Goal: Task Accomplishment & Management: Manage account settings

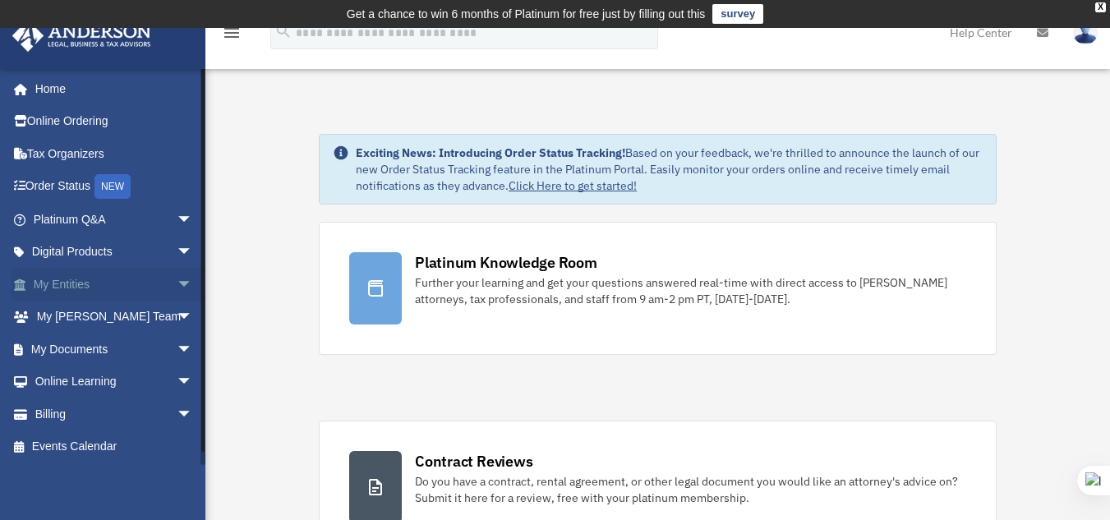
click at [177, 276] on span "arrow_drop_down" at bounding box center [193, 285] width 33 height 34
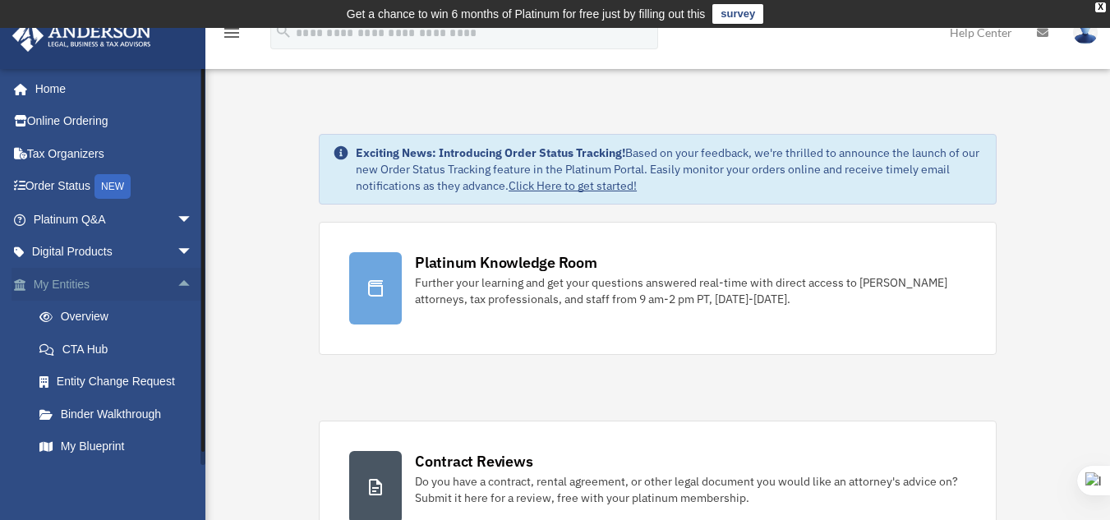
click at [177, 276] on span "arrow_drop_up" at bounding box center [193, 285] width 33 height 34
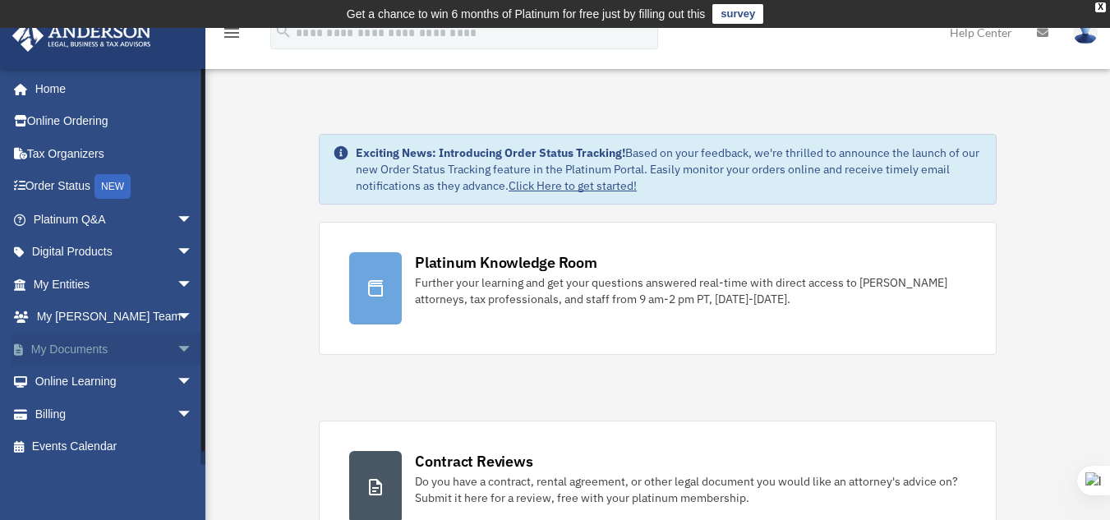
click at [177, 343] on span "arrow_drop_down" at bounding box center [193, 350] width 33 height 34
click at [56, 377] on span at bounding box center [53, 381] width 11 height 11
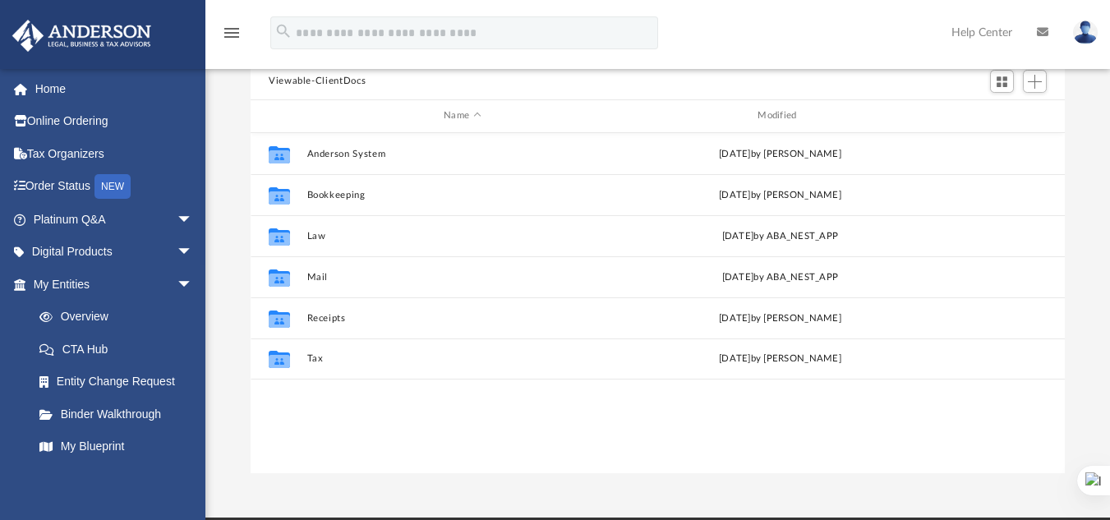
scroll to position [195, 0]
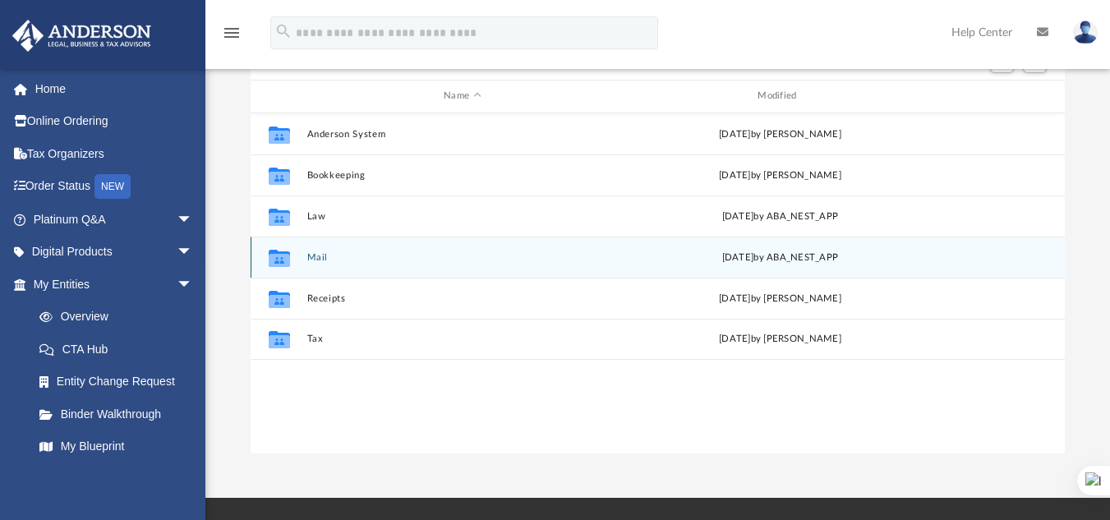
click at [304, 260] on div "Collaborated Folder Mail Wed Sep 3 2025 by ABA_NEST_APP" at bounding box center [657, 257] width 814 height 41
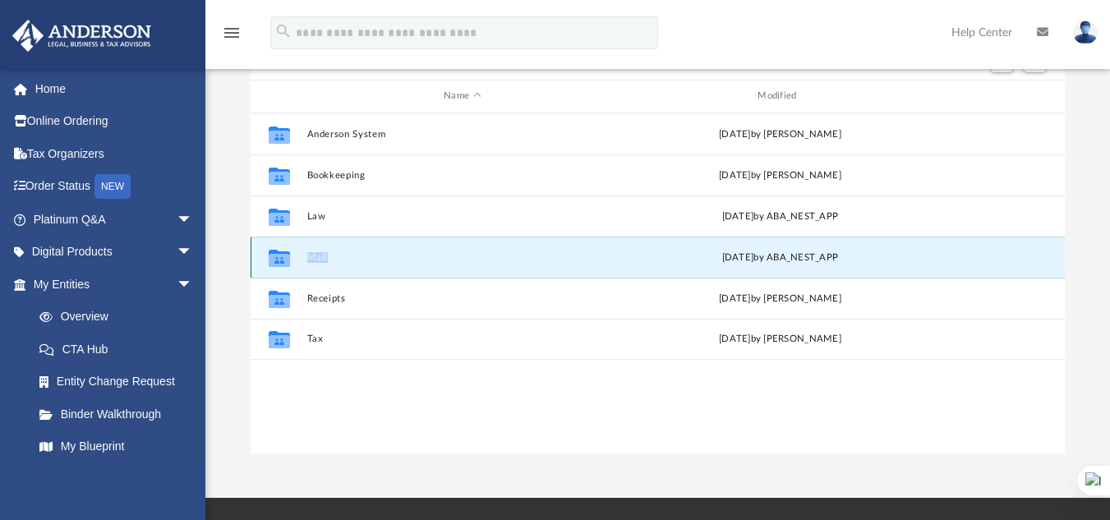
click at [304, 260] on div "Collaborated Folder Mail Wed Sep 3 2025 by ABA_NEST_APP" at bounding box center [657, 257] width 814 height 41
click at [369, 257] on button "Mail" at bounding box center [462, 256] width 310 height 11
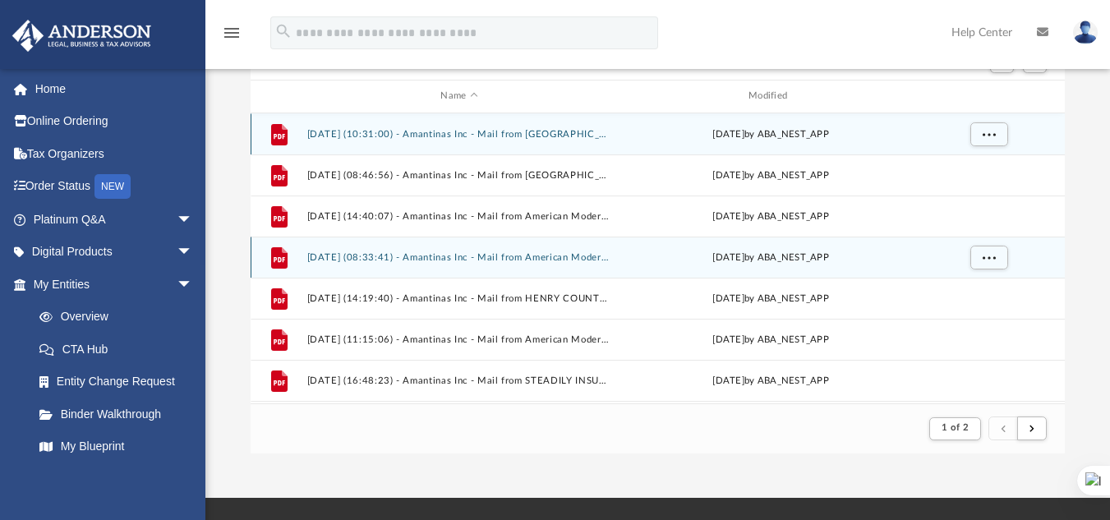
scroll to position [310, 802]
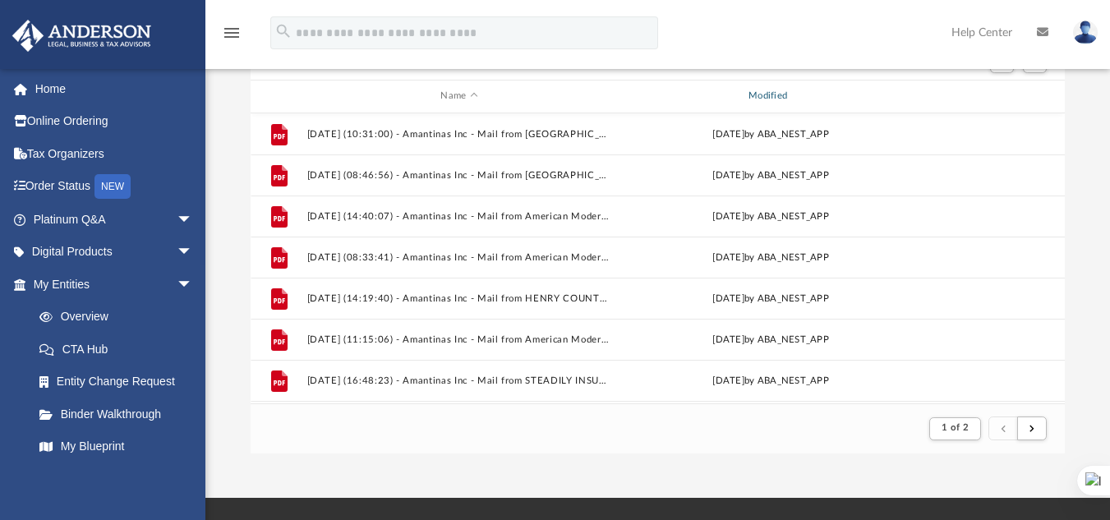
click at [771, 90] on div "Modified" at bounding box center [770, 96] width 305 height 15
click at [779, 93] on div "Modified" at bounding box center [770, 96] width 305 height 15
click at [780, 94] on div "Modified" at bounding box center [770, 96] width 305 height 15
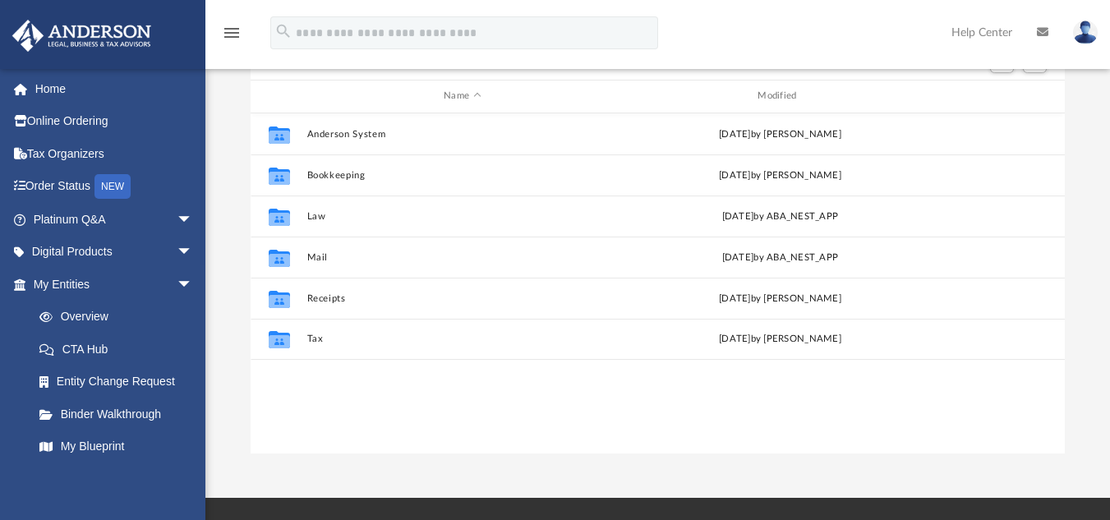
scroll to position [361, 802]
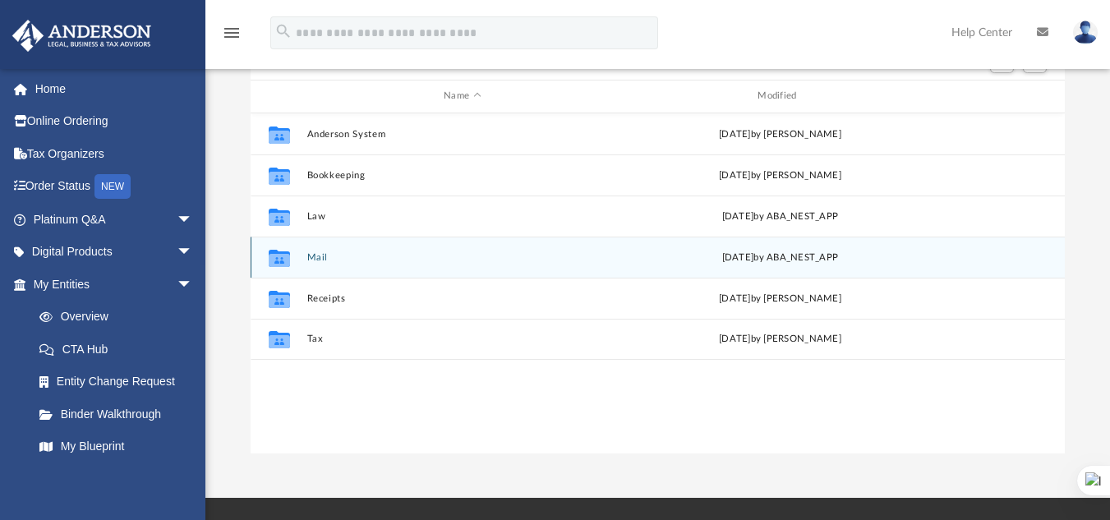
click at [319, 254] on button "Mail" at bounding box center [462, 256] width 310 height 11
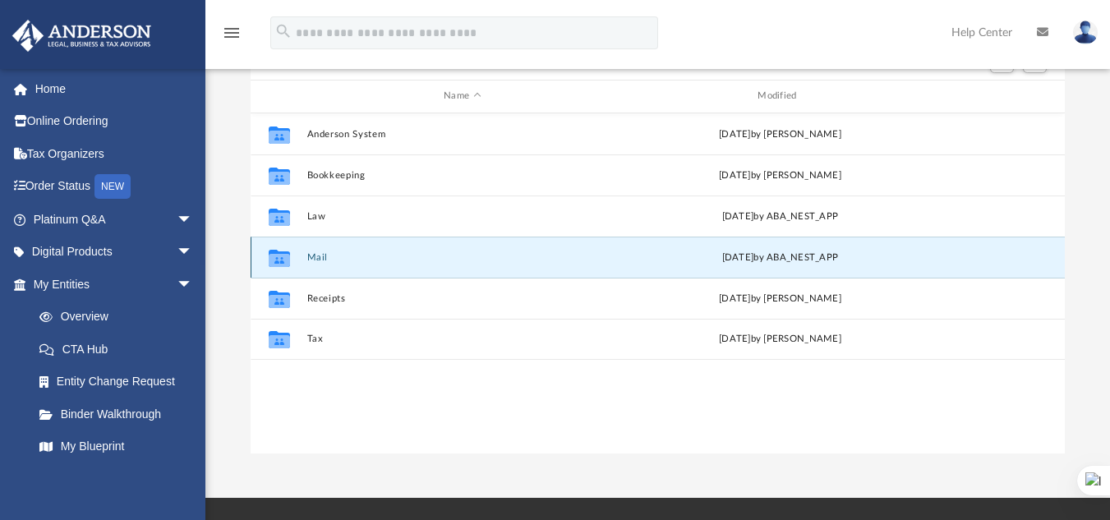
click at [319, 254] on button "Mail" at bounding box center [462, 256] width 310 height 11
click at [312, 255] on button "Mail" at bounding box center [462, 256] width 310 height 11
click at [462, 399] on div "Collaborated Folder [PERSON_NAME] System [DATE] by [PERSON_NAME] Collaborated F…" at bounding box center [657, 283] width 814 height 340
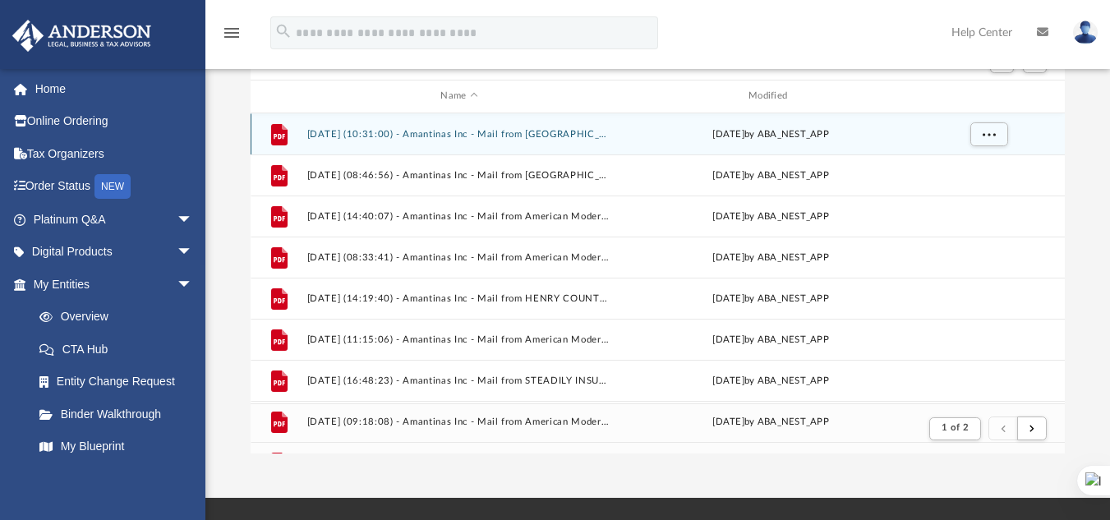
scroll to position [310, 802]
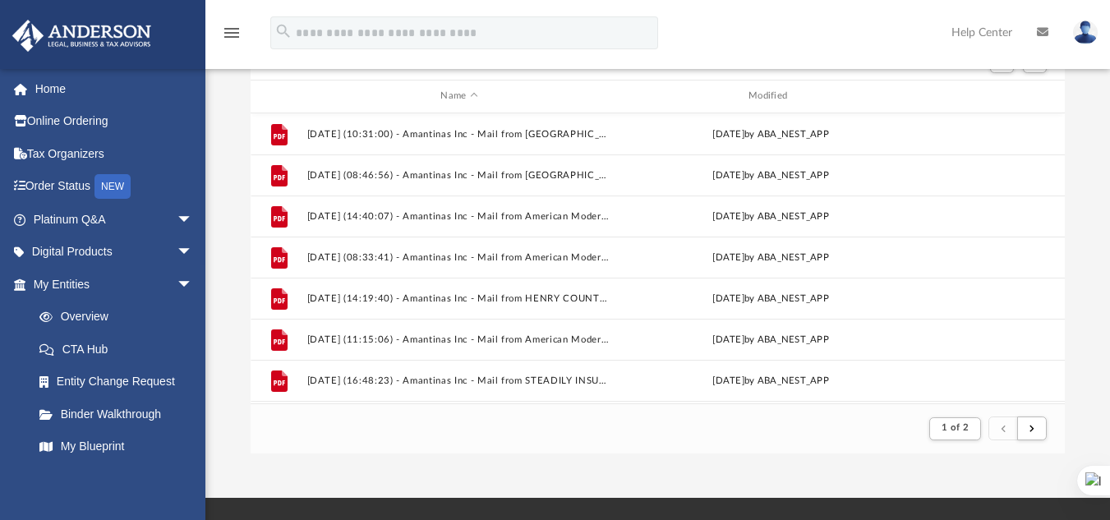
click at [580, 85] on div "Name Modified" at bounding box center [657, 96] width 814 height 33
click at [768, 93] on div "Modified" at bounding box center [770, 96] width 305 height 15
click at [791, 98] on span "Modified" at bounding box center [792, 96] width 7 height 7
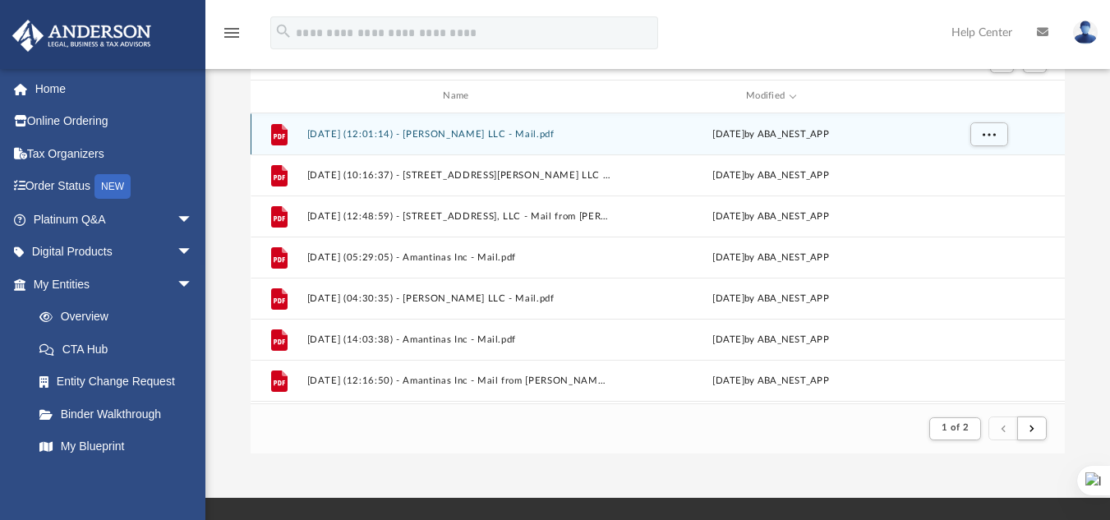
click at [490, 134] on button "[DATE] (12:01:14) - [PERSON_NAME] LLC - Mail.pdf" at bounding box center [459, 133] width 305 height 11
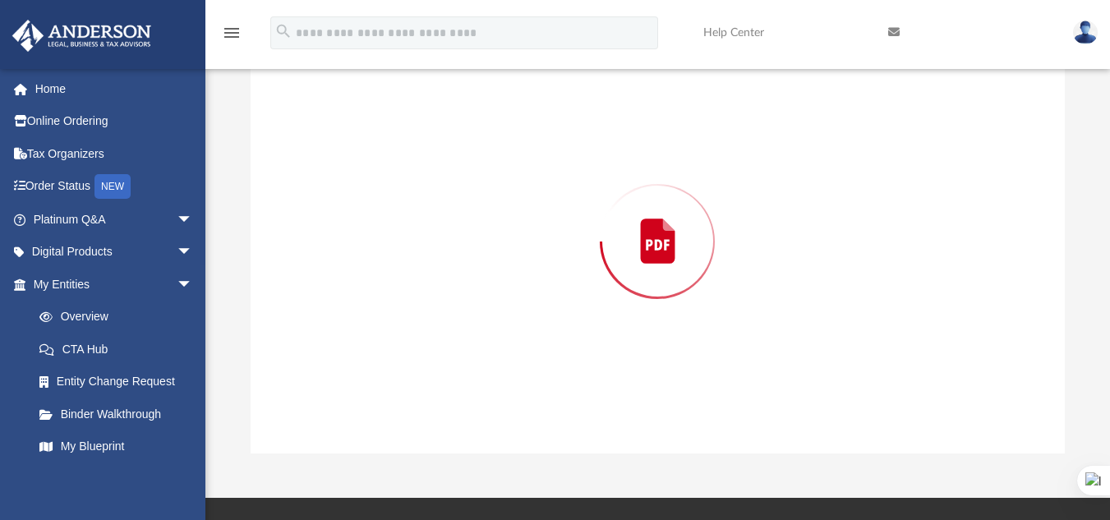
click at [490, 134] on div "Preview" at bounding box center [657, 242] width 814 height 424
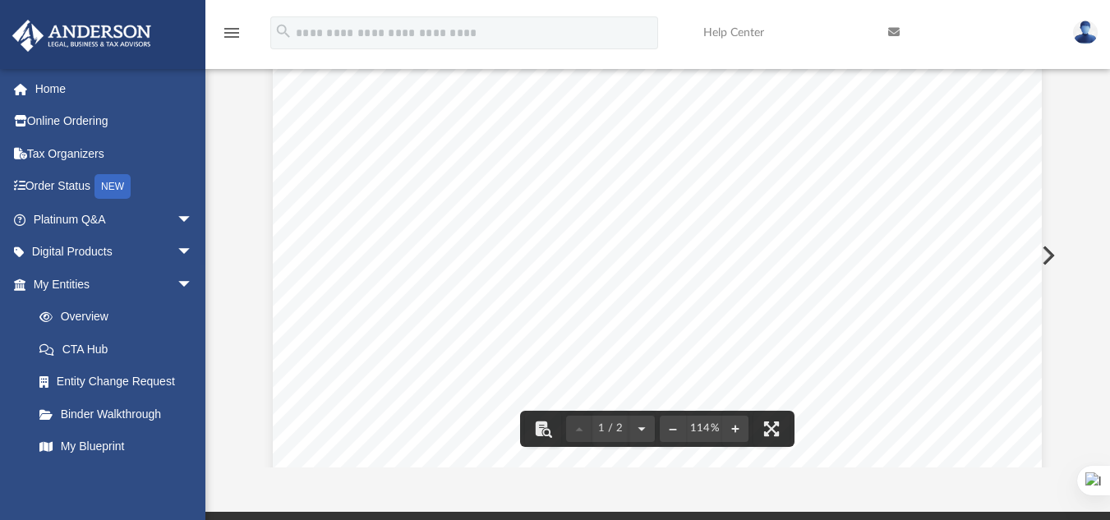
scroll to position [174, 0]
click at [1049, 253] on button "Preview" at bounding box center [1046, 255] width 36 height 46
click at [1054, 250] on button "Preview" at bounding box center [1046, 255] width 36 height 46
click at [1048, 255] on button "Preview" at bounding box center [1046, 255] width 36 height 46
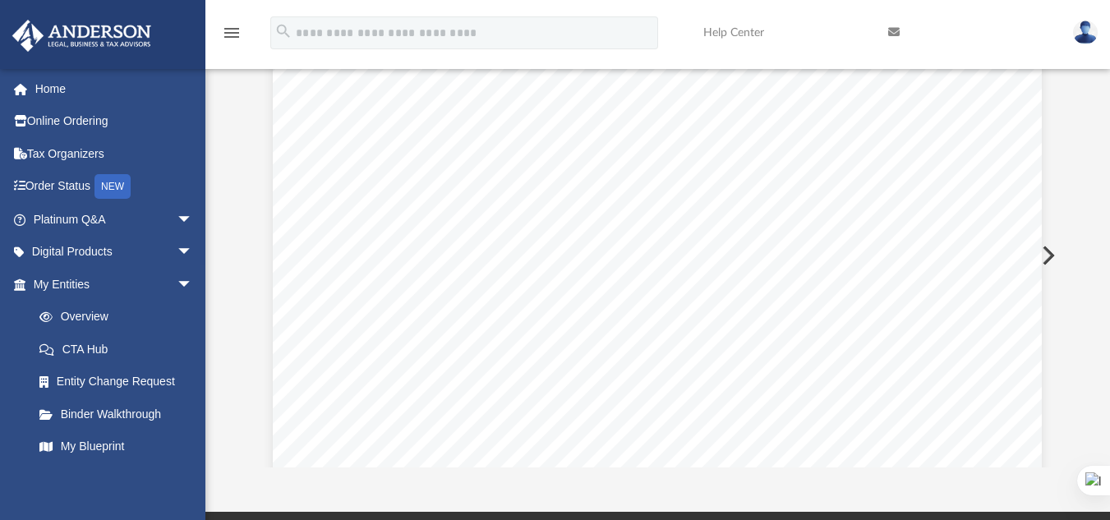
click at [1048, 255] on button "Preview" at bounding box center [1046, 255] width 36 height 46
